Goal: Use online tool/utility: Use online tool/utility

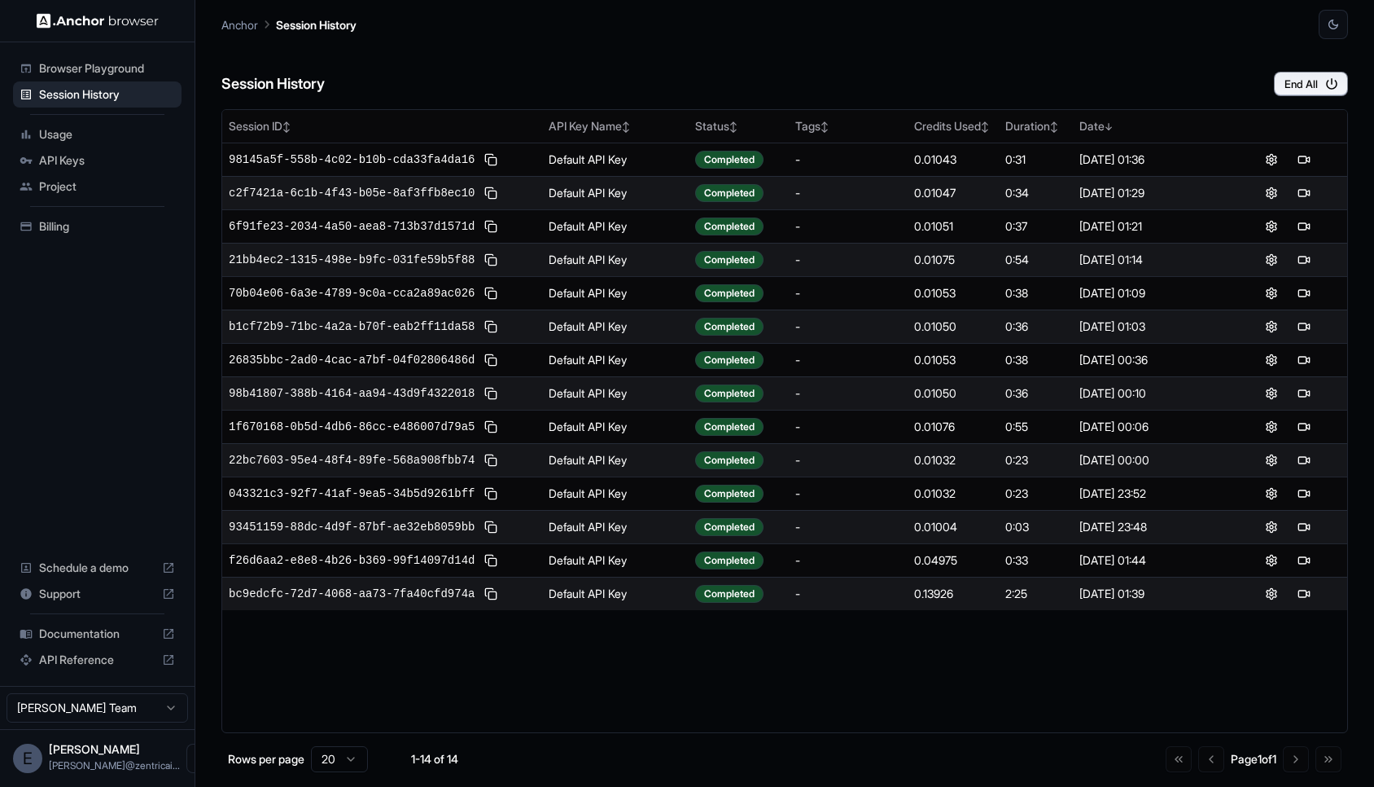
click at [135, 70] on span "Browser Playground" at bounding box center [107, 68] width 136 height 16
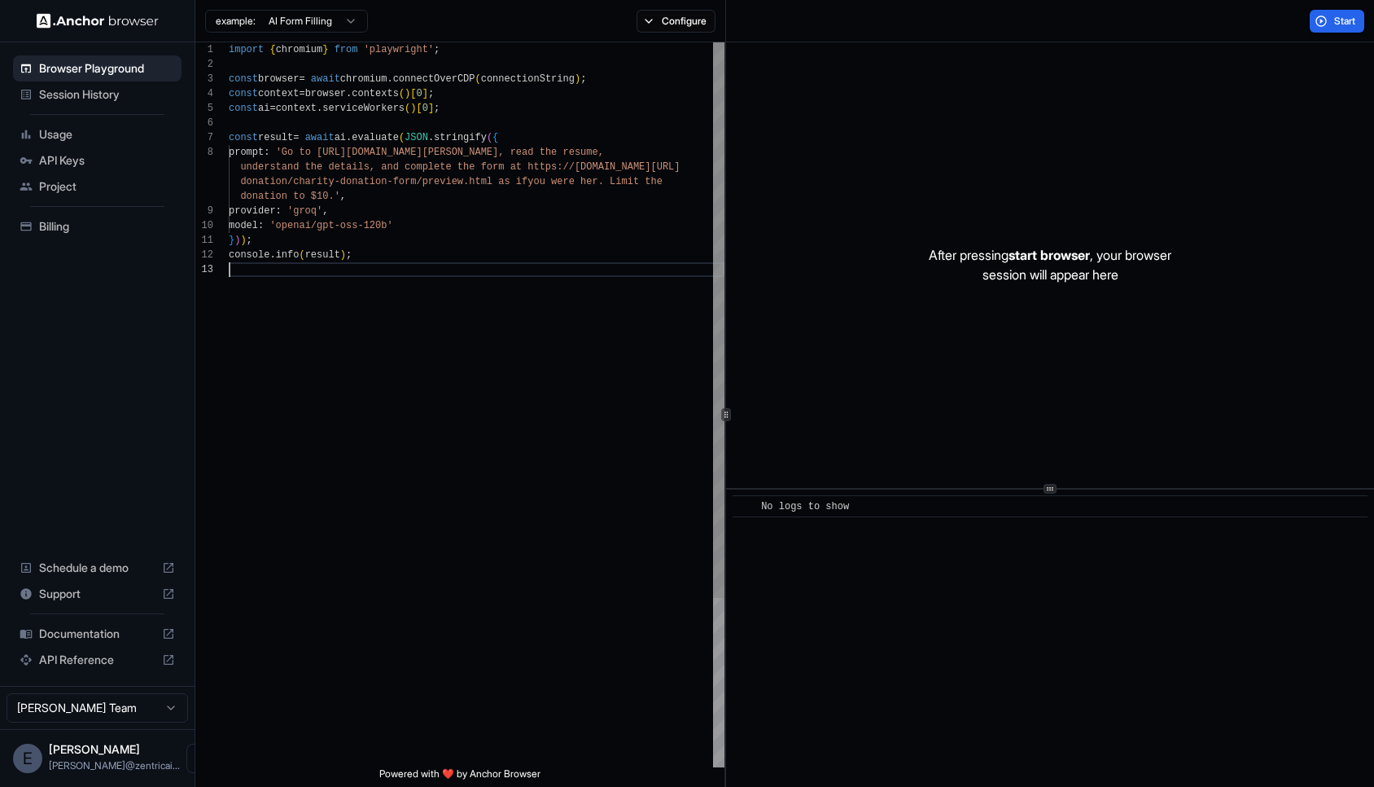
scroll to position [73, 0]
click at [502, 413] on div "import { chromium } from 'playwright' ; const browser = await chromium . connec…" at bounding box center [477, 514] width 496 height 945
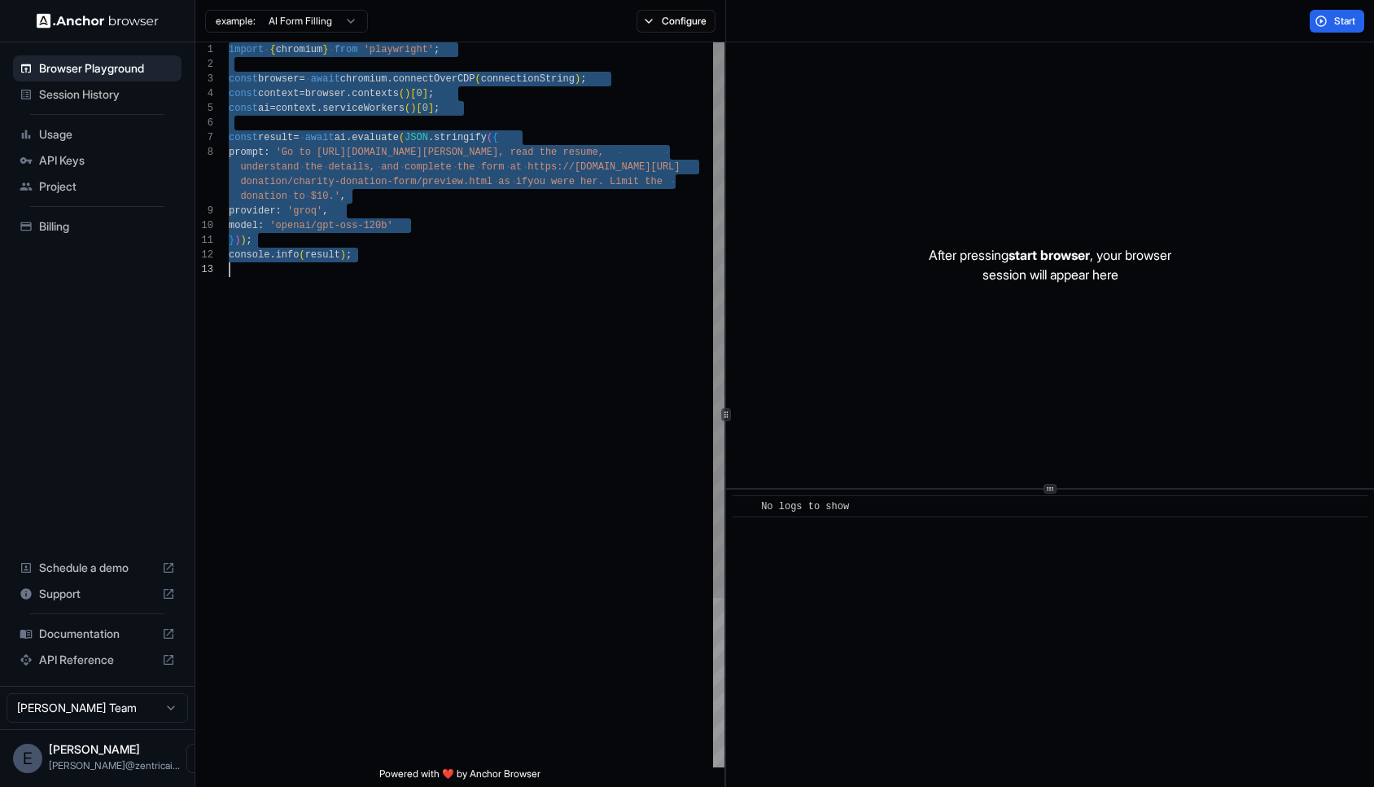
scroll to position [117, 0]
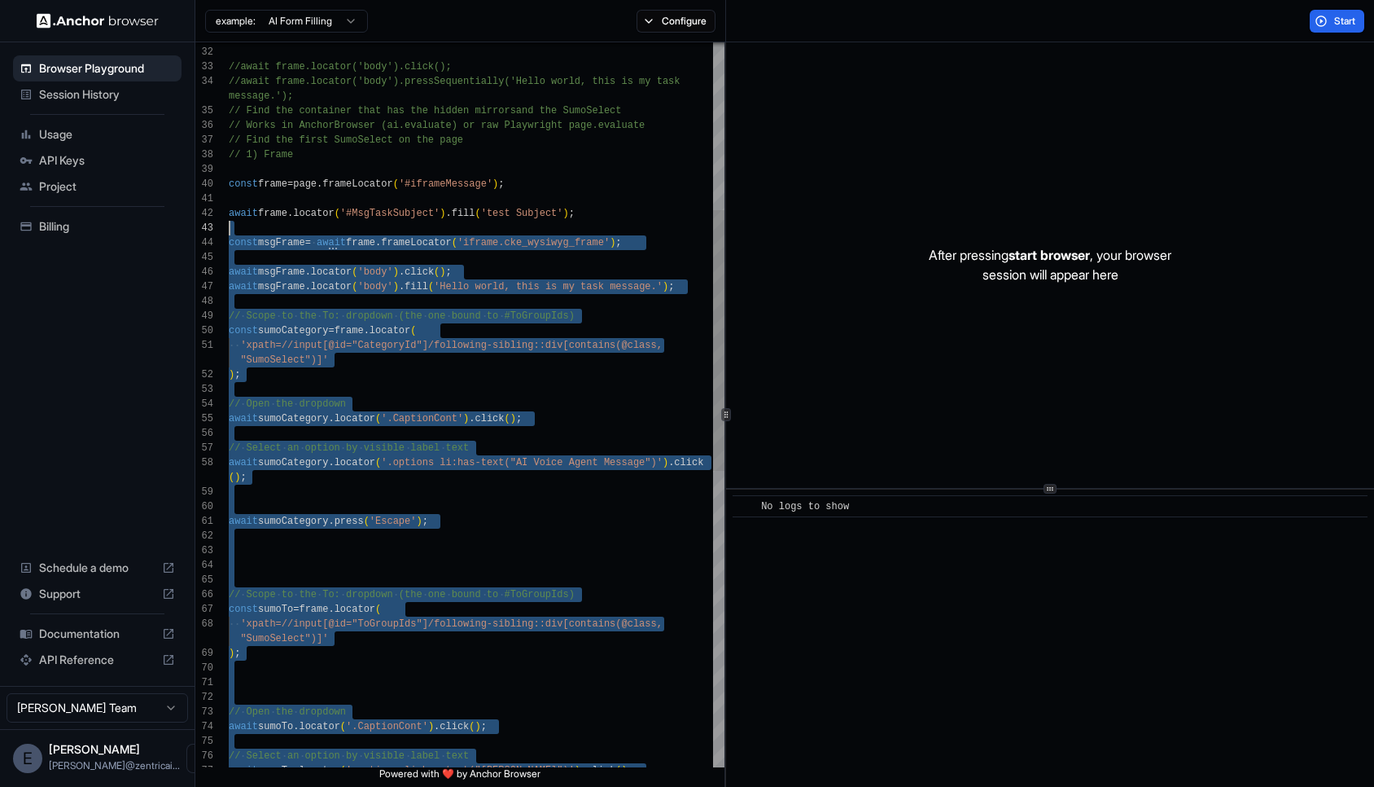
click at [375, 230] on div "const msgFrame = await frame . frameLocator ( 'iframe.cke_wysiwyg_frame' ) ; aw…" at bounding box center [477, 583] width 496 height 2015
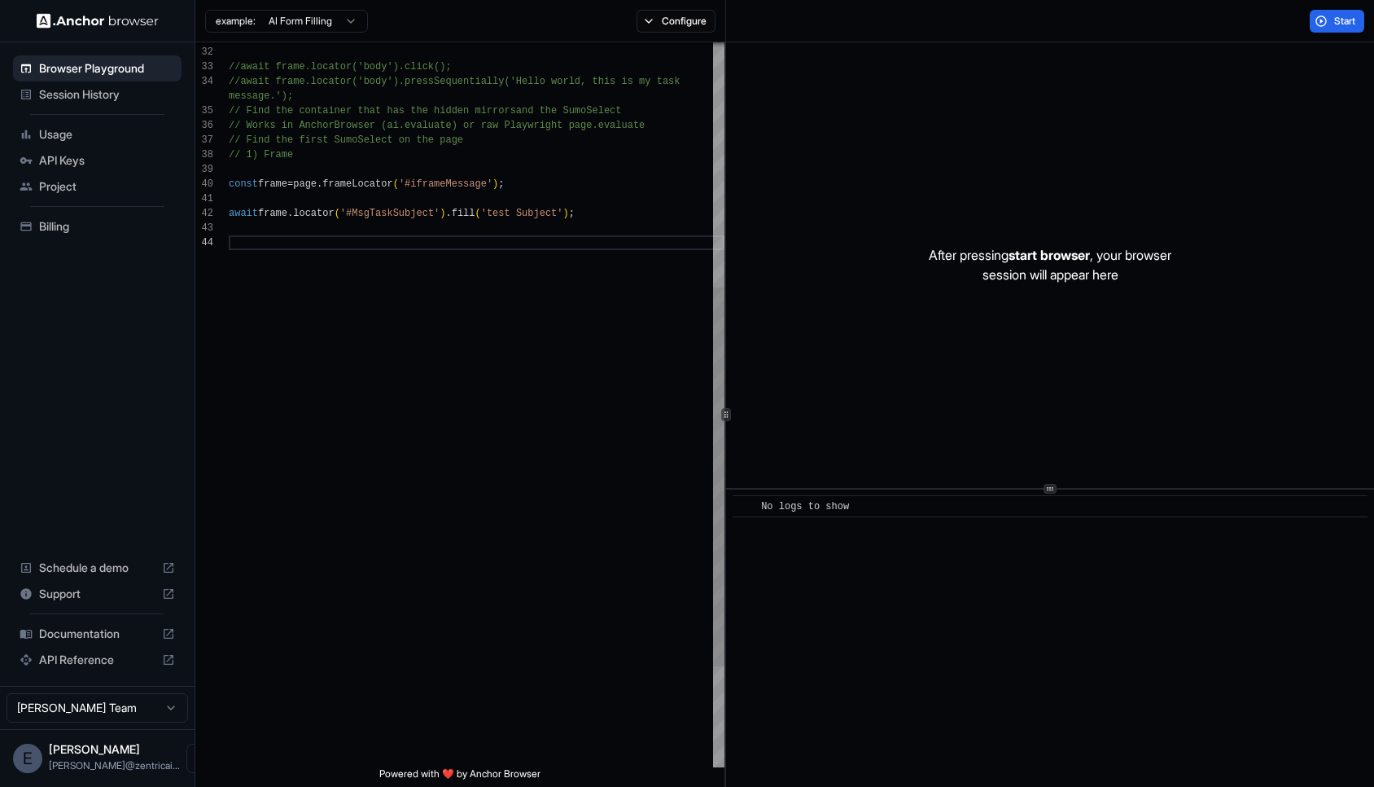
scroll to position [59, 0]
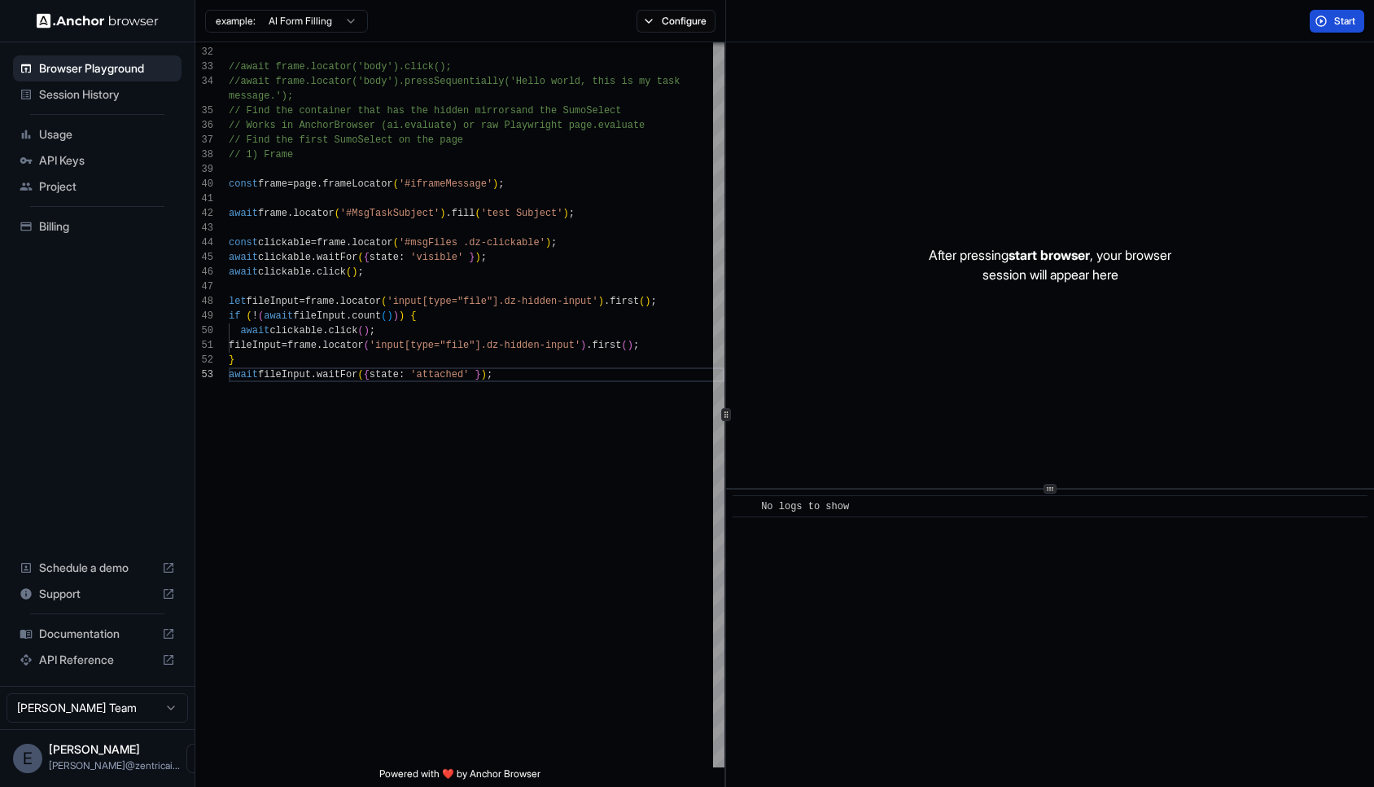
click at [1344, 16] on span "Start" at bounding box center [1346, 21] width 23 height 13
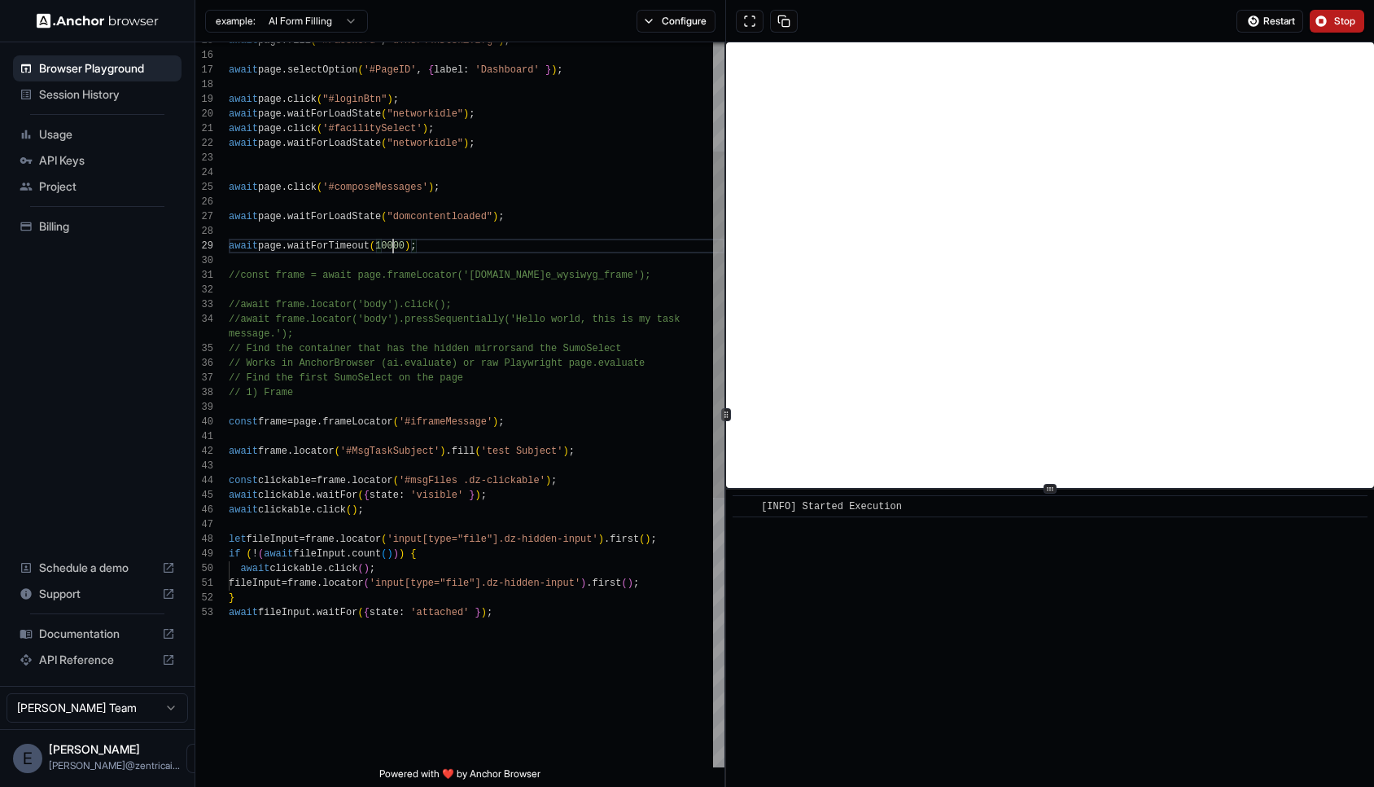
scroll to position [132, 0]
click at [392, 246] on div "await frame . locator ( '#MsgTaskSubject' ) . fill ( 'test Subject' ) ; const f…" at bounding box center [477, 572] width 496 height 1516
click at [441, 242] on div "await frame . locator ( '#MsgTaskSubject' ) . fill ( 'test Subject' ) ; const f…" at bounding box center [477, 572] width 496 height 1516
click at [511, 252] on div "await frame . locator ( '#MsgTaskSubject' ) . fill ( 'test Subject' ) ; const f…" at bounding box center [477, 572] width 496 height 1516
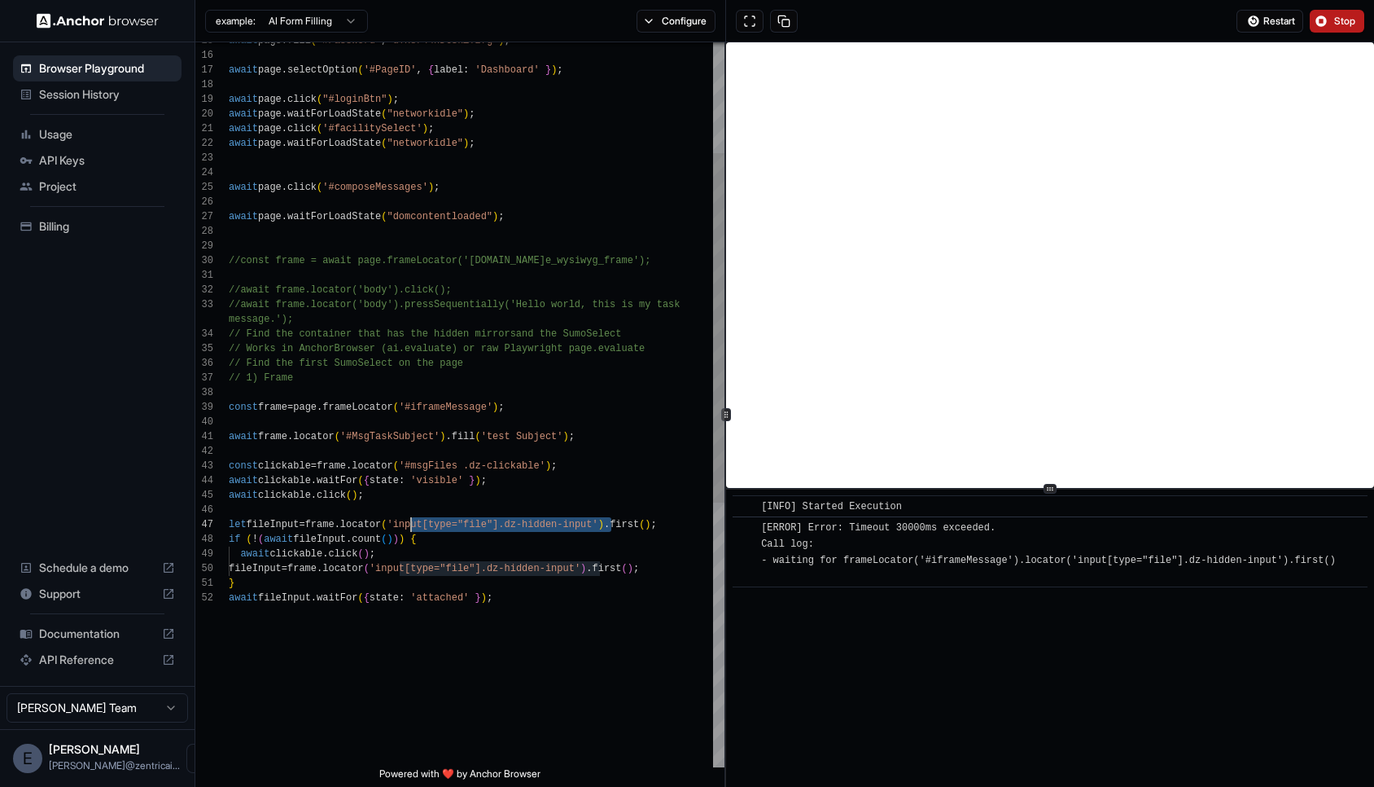
drag, startPoint x: 612, startPoint y: 520, endPoint x: 410, endPoint y: 528, distance: 201.3
click at [410, 528] on div "await frame . locator ( '#MsgTaskSubject' ) . fill ( 'test Subject' ) ; const f…" at bounding box center [477, 565] width 496 height 1502
click at [353, 21] on html "Browser Playground Session History Usage API Keys Project Billing Schedule a de…" at bounding box center [687, 393] width 1374 height 787
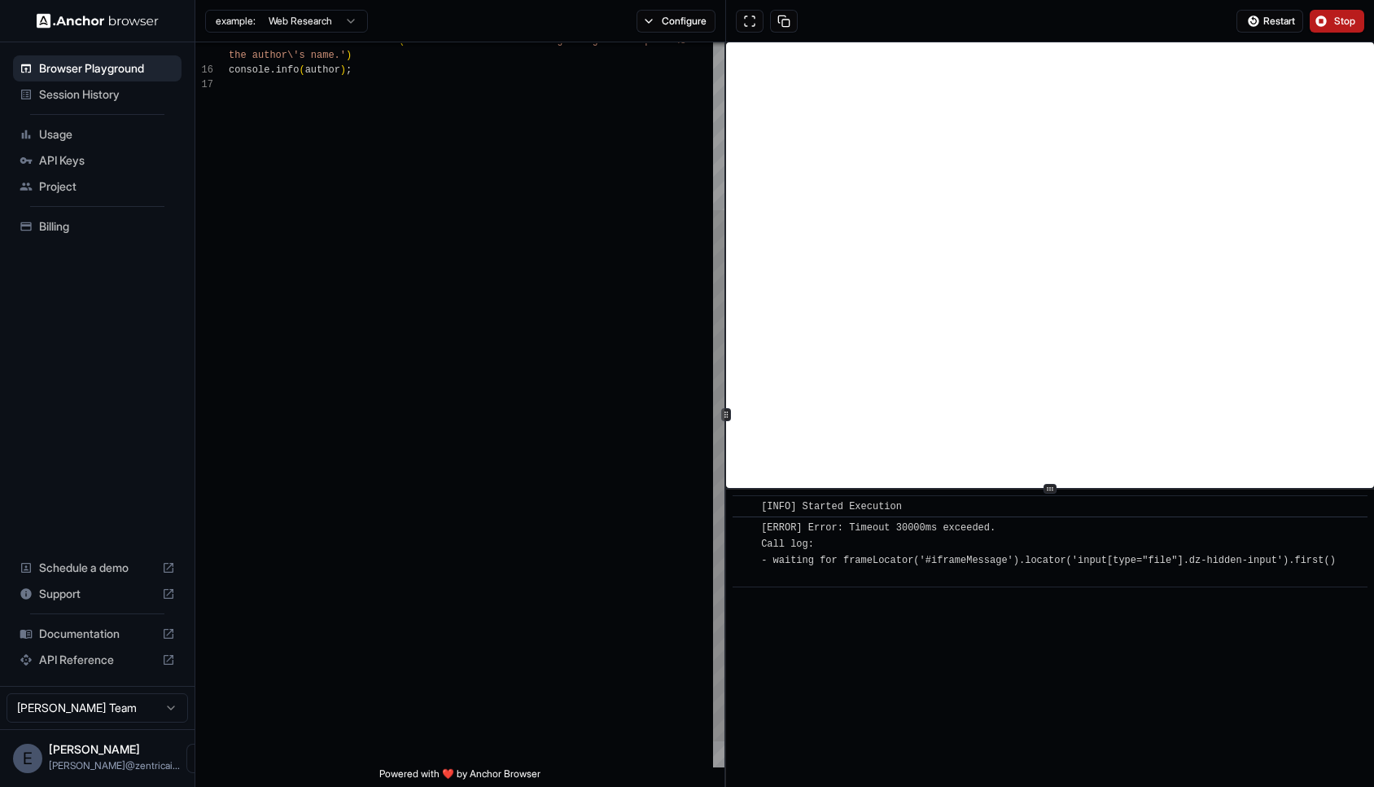
scroll to position [0, 0]
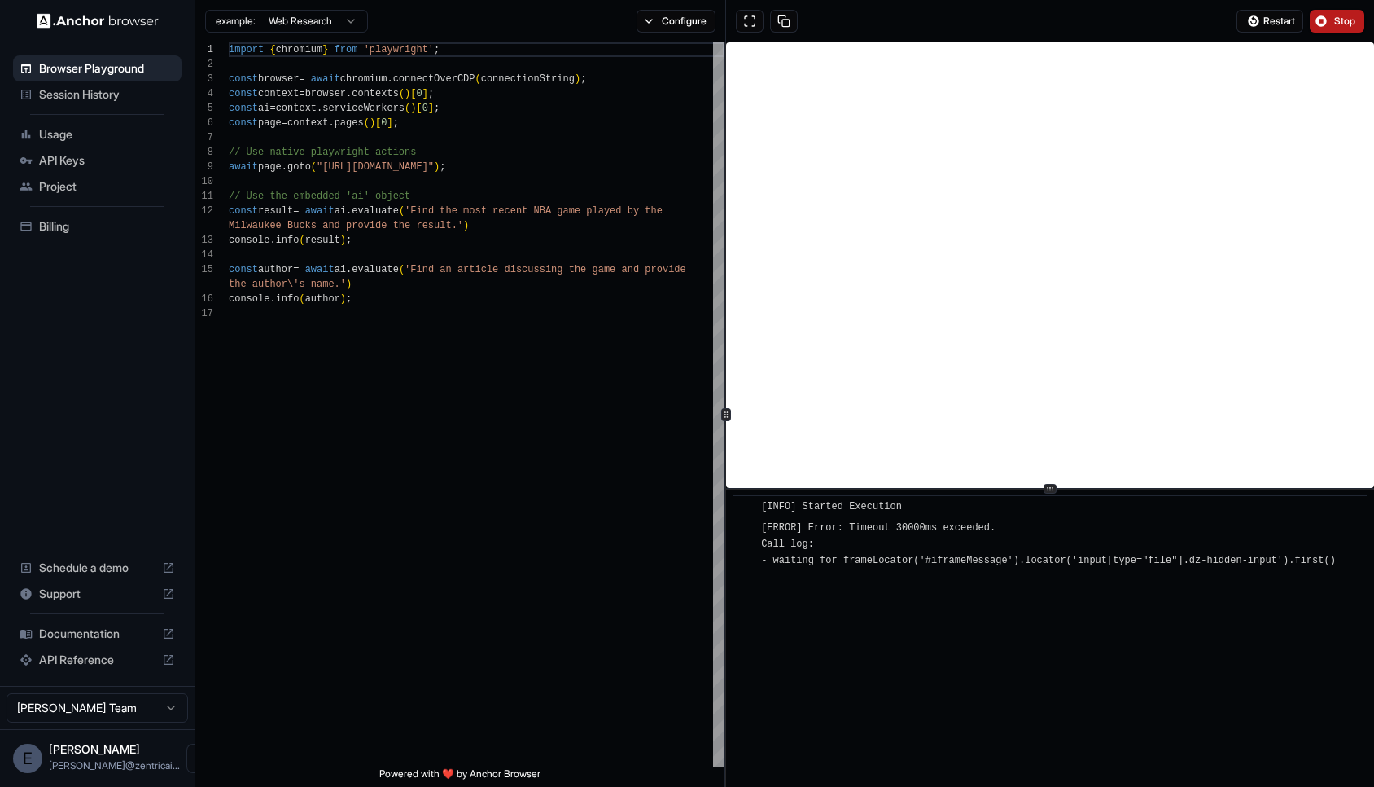
click at [335, 16] on html "Browser Playground Session History Usage API Keys Project Billing Schedule a de…" at bounding box center [687, 393] width 1374 height 787
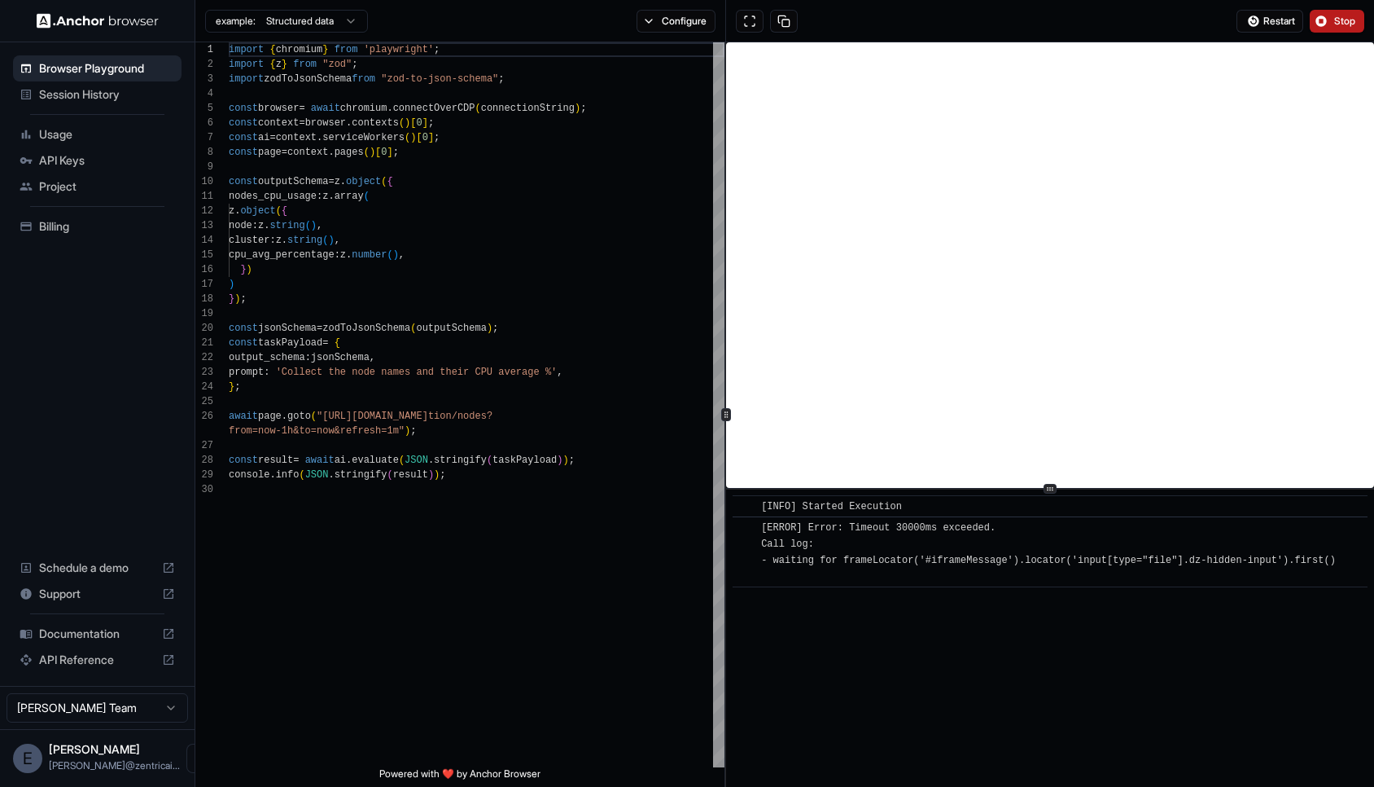
click at [319, 20] on html "Browser Playground Session History Usage API Keys Project Billing Schedule a de…" at bounding box center [687, 393] width 1374 height 787
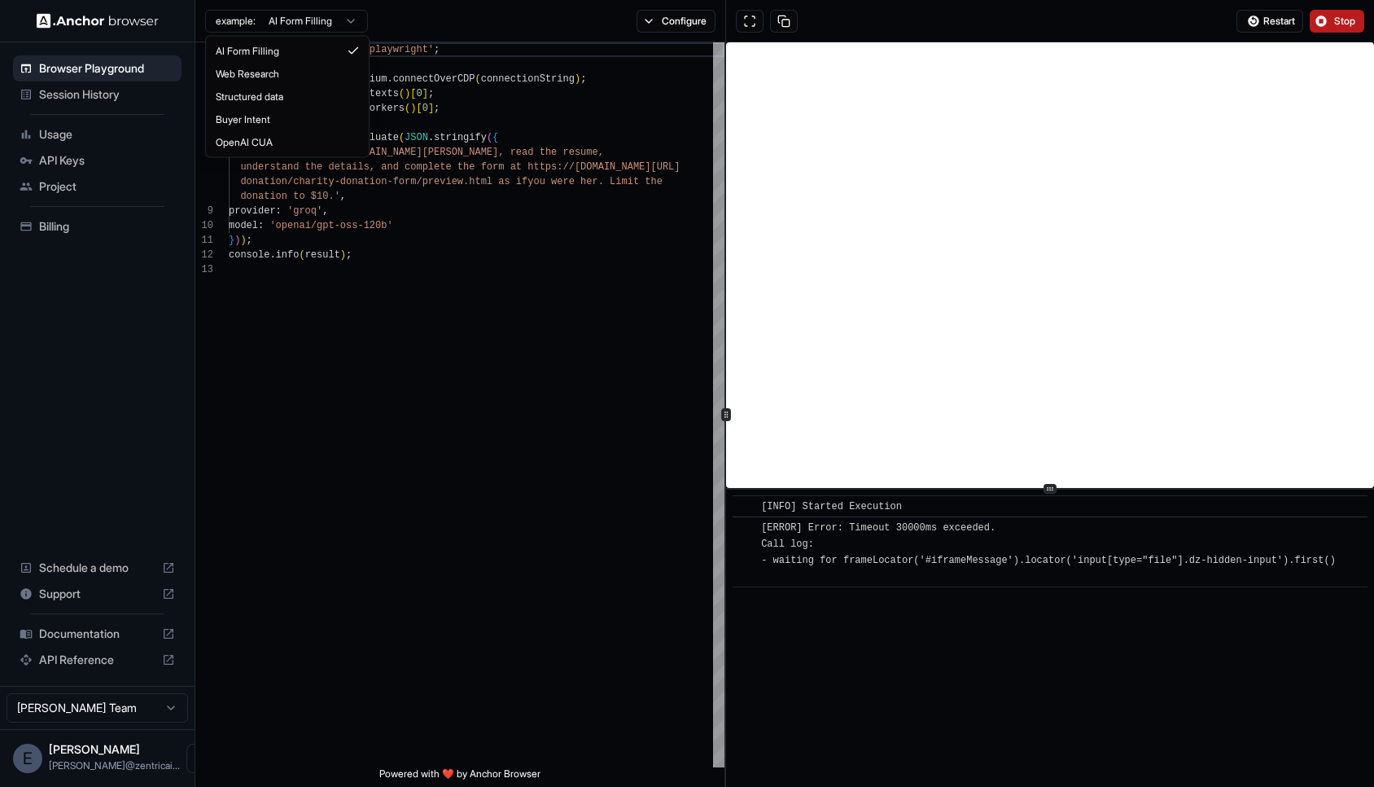
click at [337, 18] on html "Browser Playground Session History Usage API Keys Project Billing Schedule a de…" at bounding box center [687, 393] width 1374 height 787
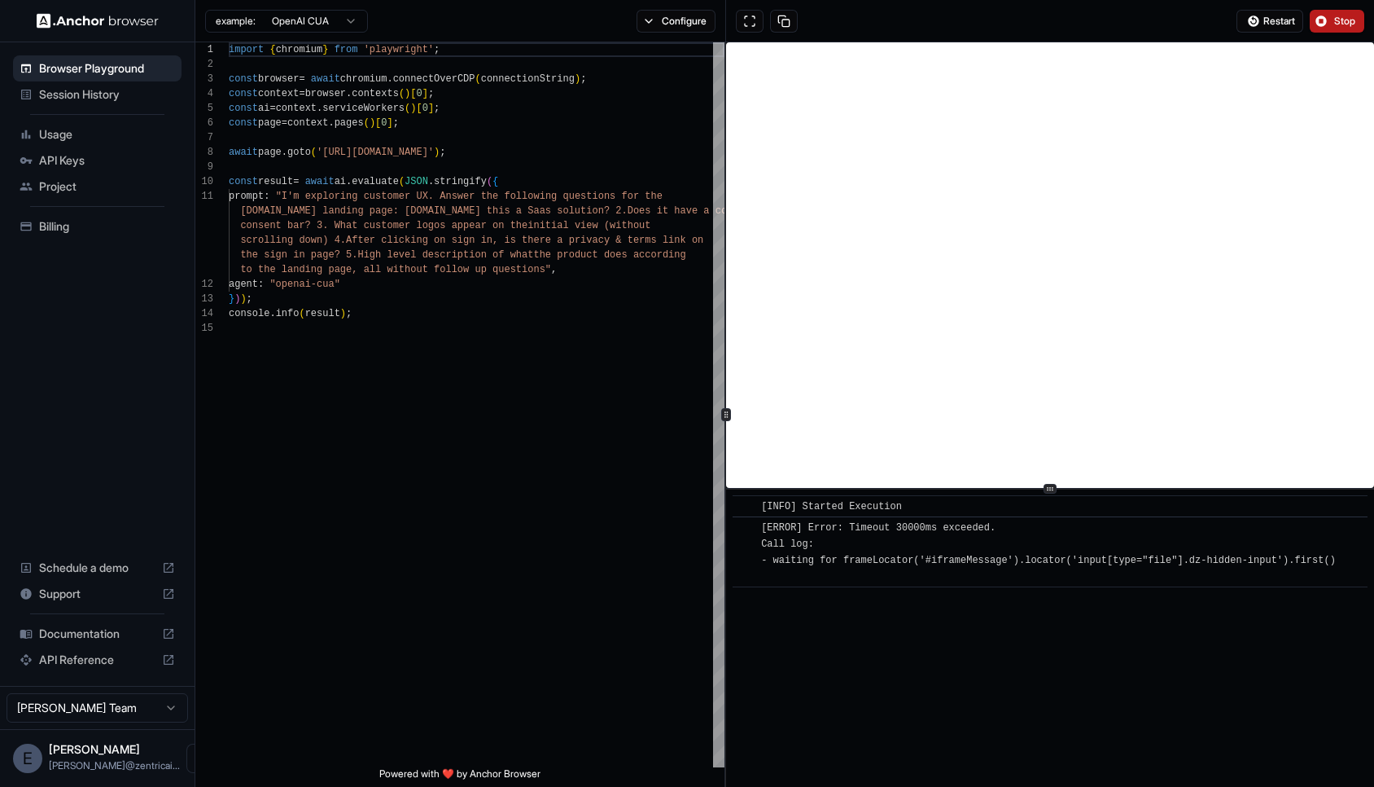
click at [328, 22] on html "Browser Playground Session History Usage API Keys Project Billing Schedule a de…" at bounding box center [687, 393] width 1374 height 787
type textarea "**********"
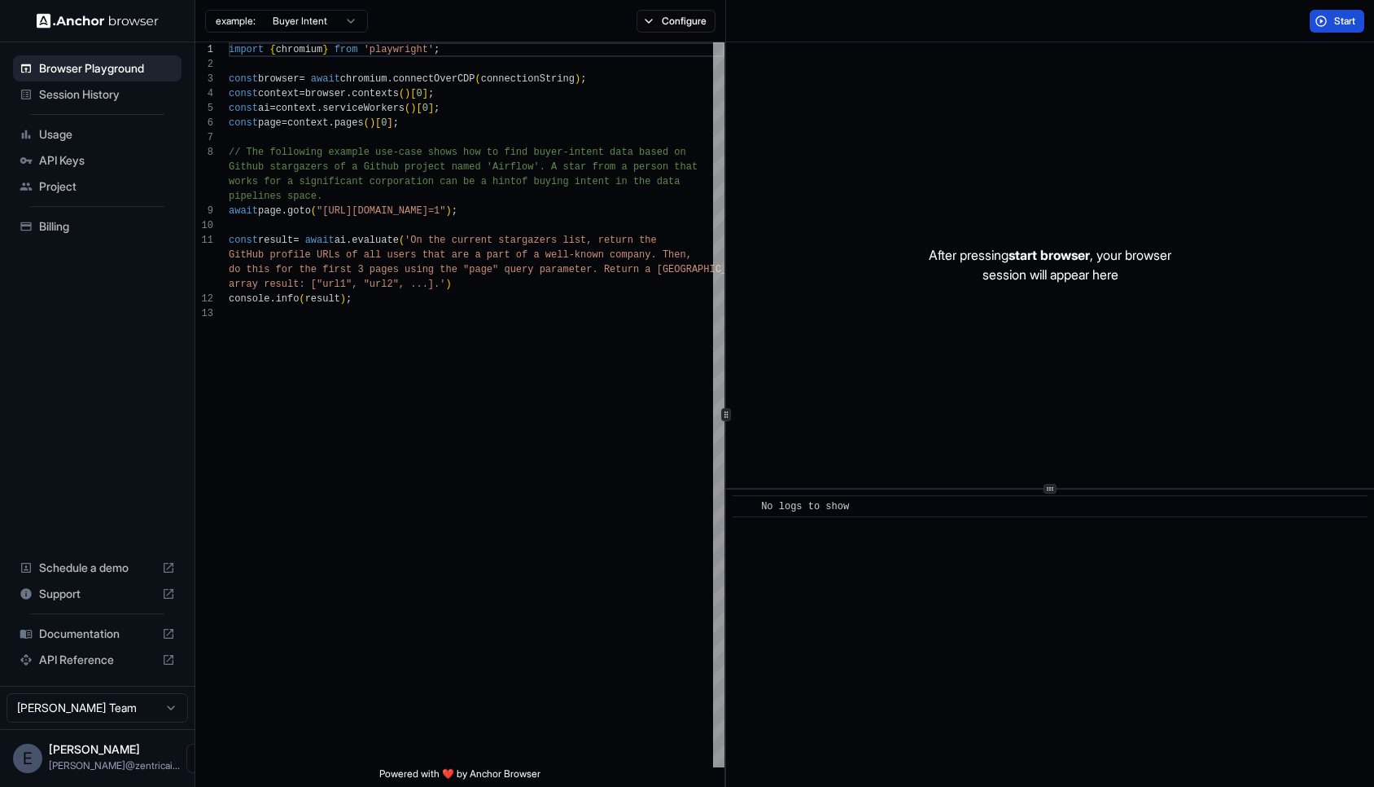
click at [73, 94] on span "Session History" at bounding box center [107, 94] width 136 height 16
